Goal: Entertainment & Leisure: Consume media (video, audio)

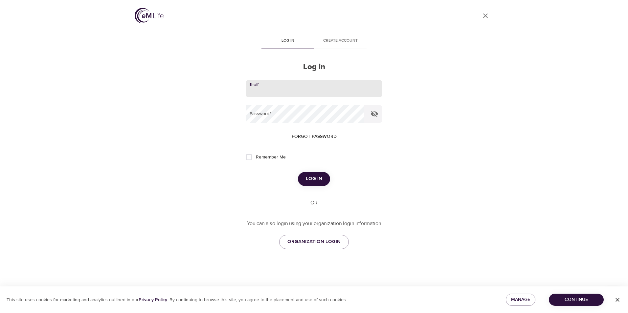
click at [279, 89] on input "email" at bounding box center [314, 89] width 137 height 18
type input "[EMAIL_ADDRESS][DOMAIN_NAME]"
click at [298, 172] on button "Log in" at bounding box center [314, 179] width 32 height 14
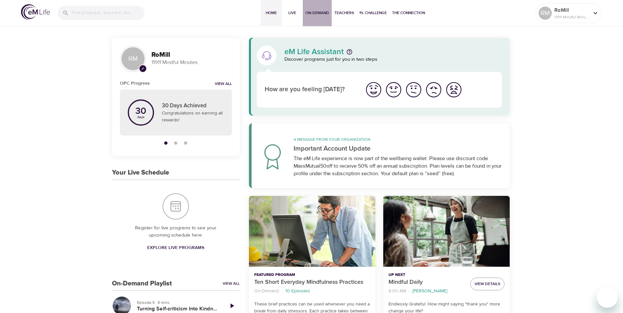
click at [315, 11] on span "On-Demand" at bounding box center [317, 13] width 24 height 7
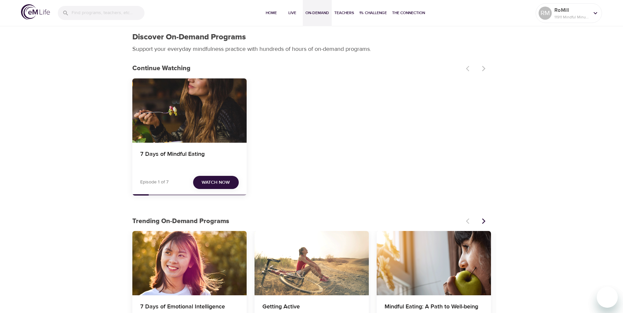
click at [219, 183] on span "Watch Now" at bounding box center [216, 183] width 28 height 8
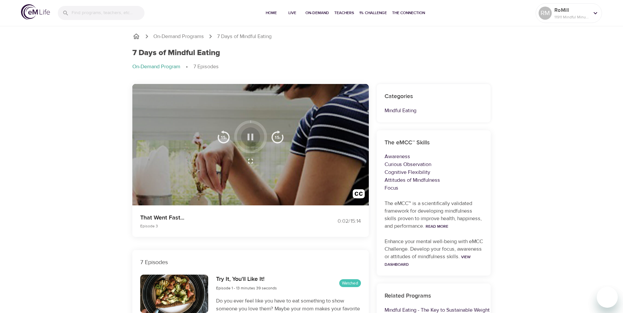
click at [247, 133] on icon "button" at bounding box center [250, 136] width 11 height 11
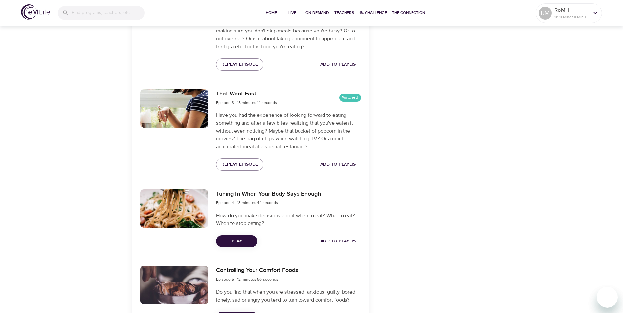
scroll to position [460, 0]
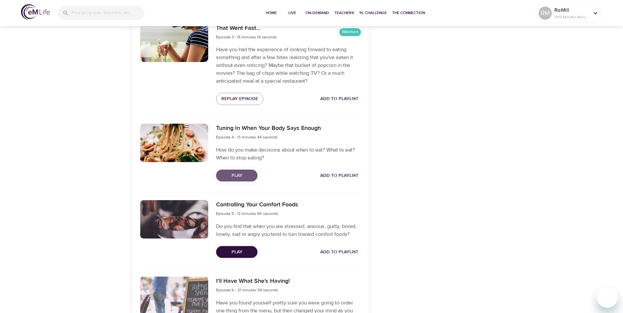
click at [239, 175] on span "Play" at bounding box center [236, 176] width 31 height 8
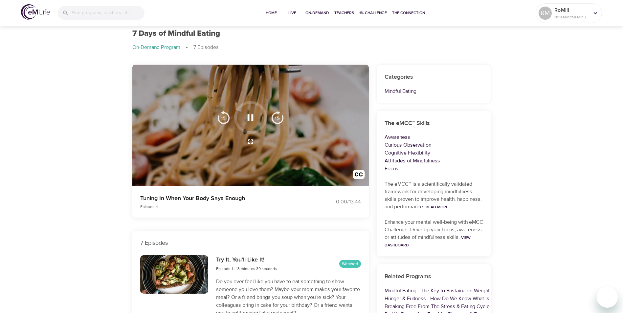
scroll to position [0, 0]
